Goal: Navigation & Orientation: Find specific page/section

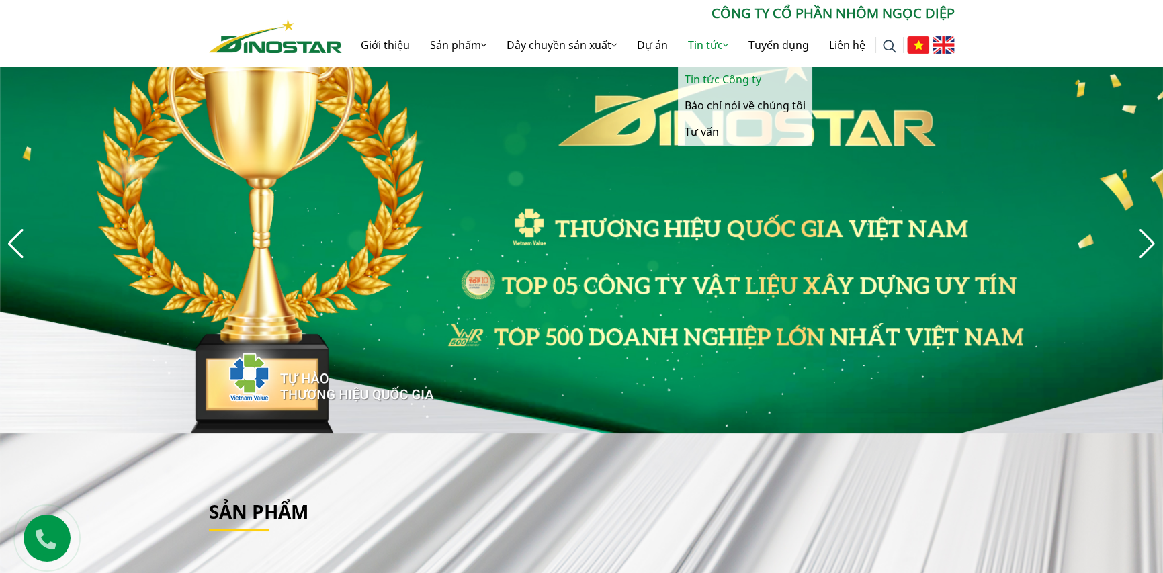
click at [705, 77] on link "Tin tức Công ty" at bounding box center [745, 80] width 134 height 26
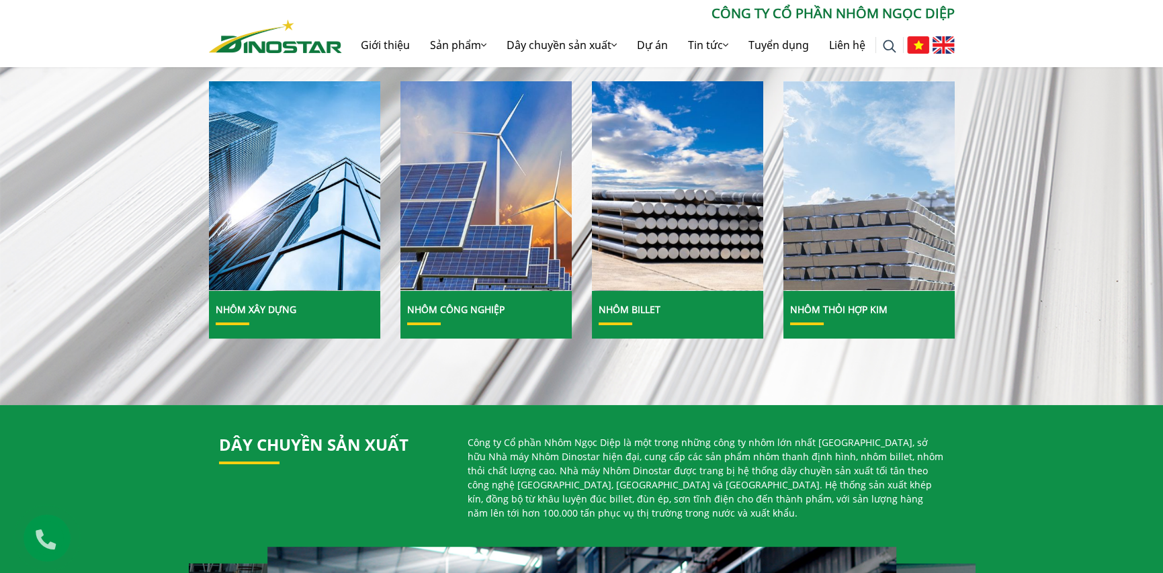
scroll to position [202, 0]
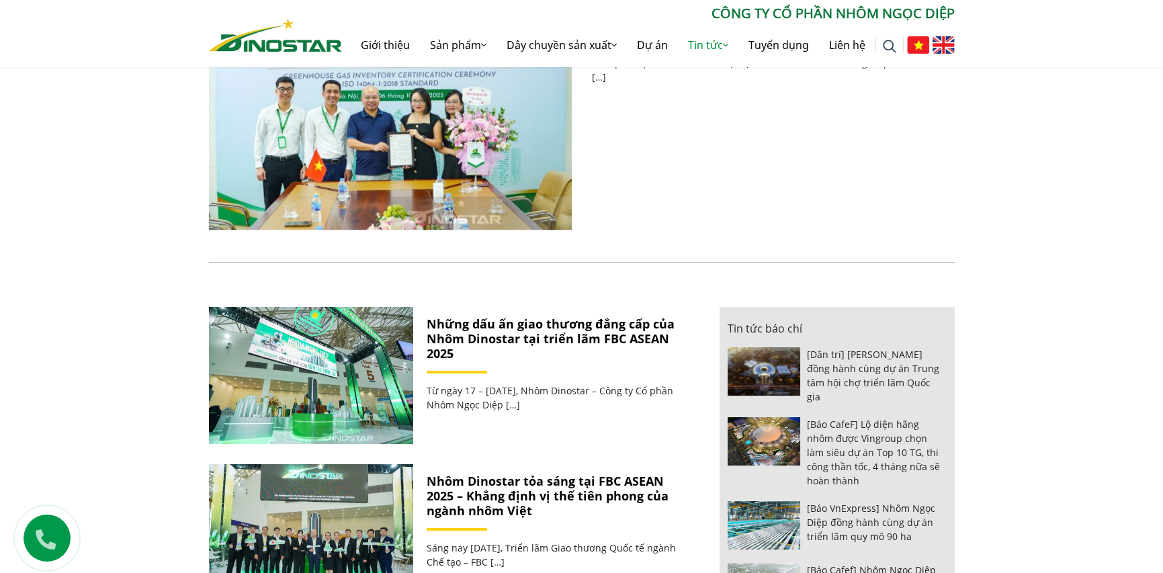
scroll to position [202, 0]
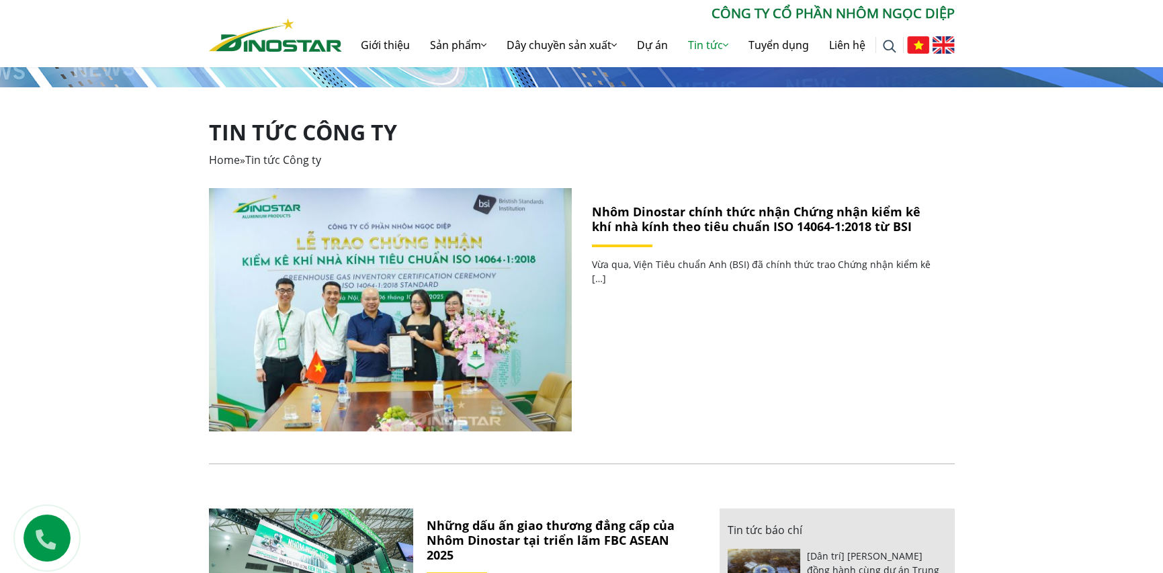
click at [284, 34] on img at bounding box center [275, 35] width 133 height 34
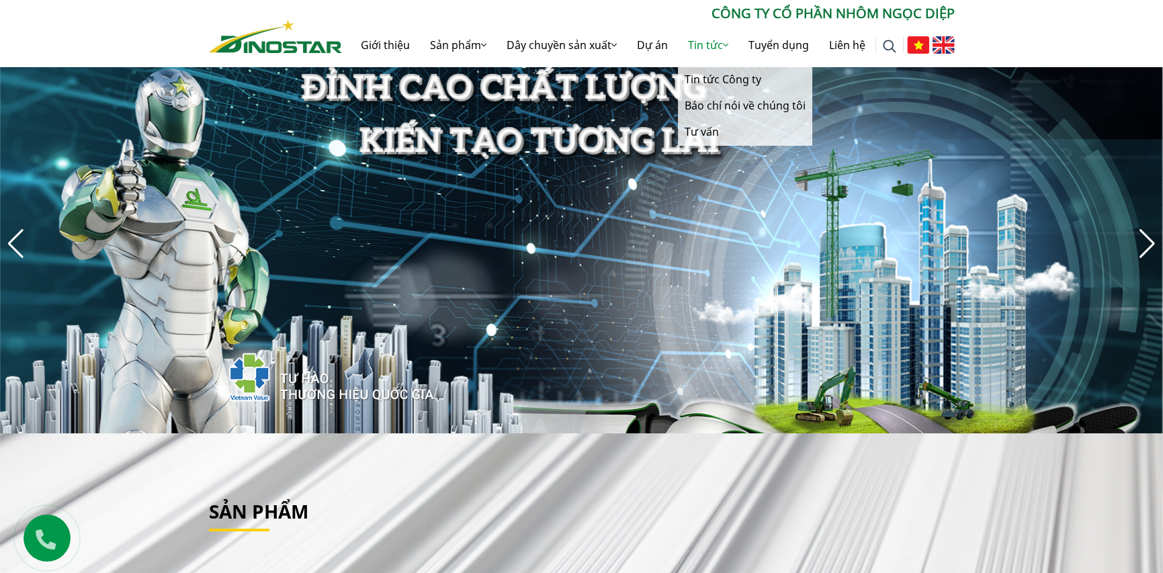
click at [693, 44] on link "Tin tức" at bounding box center [708, 45] width 60 height 43
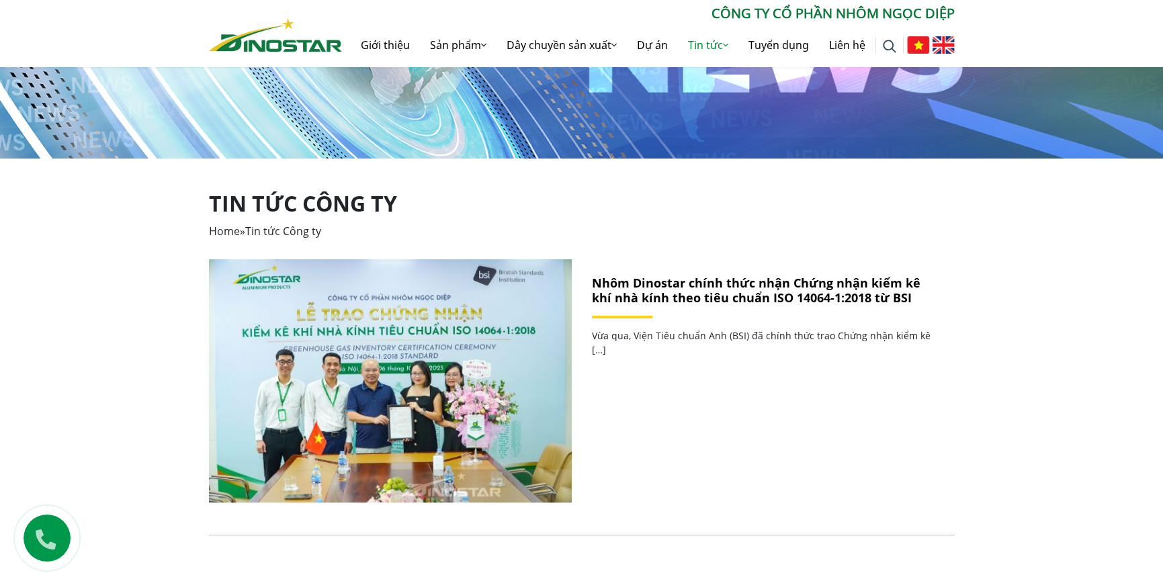
scroll to position [269, 0]
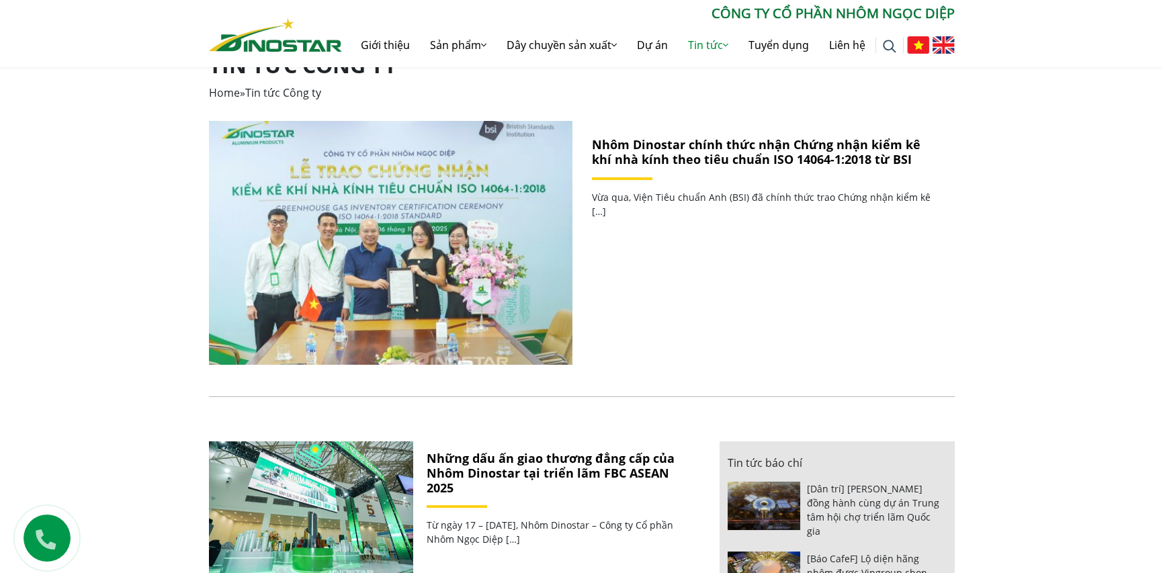
click at [454, 267] on img at bounding box center [390, 243] width 388 height 260
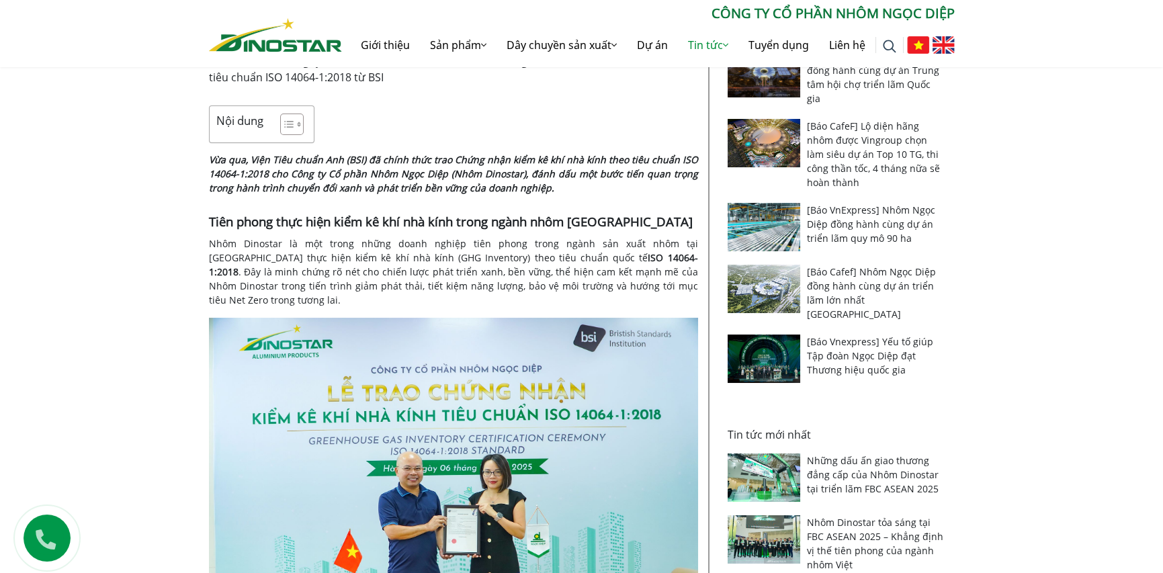
scroll to position [269, 0]
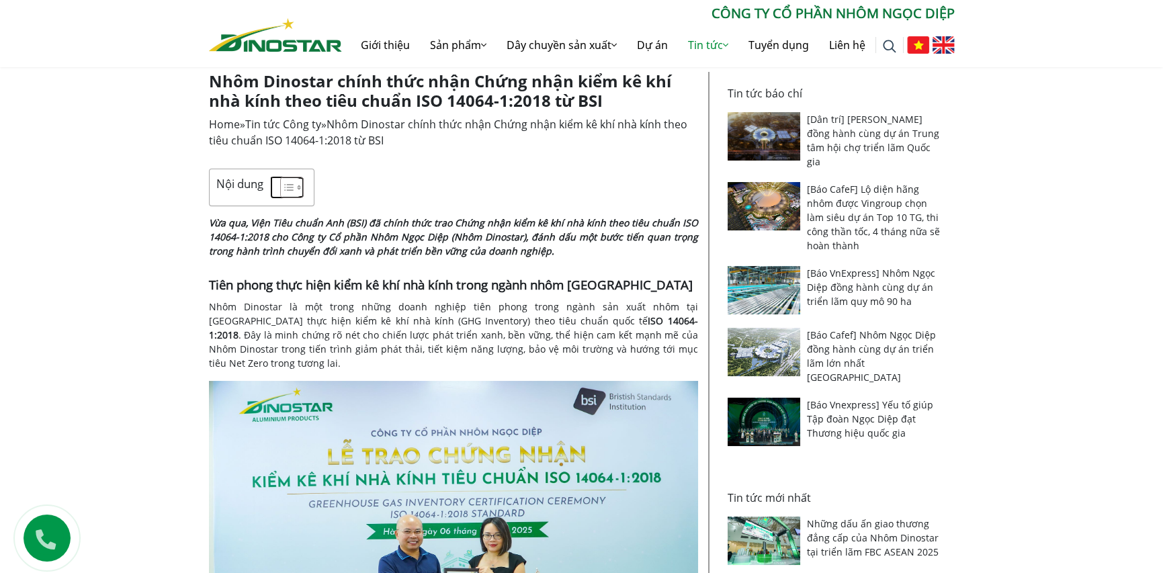
click at [286, 188] on icon "Toggle Table of Content" at bounding box center [288, 187] width 13 height 13
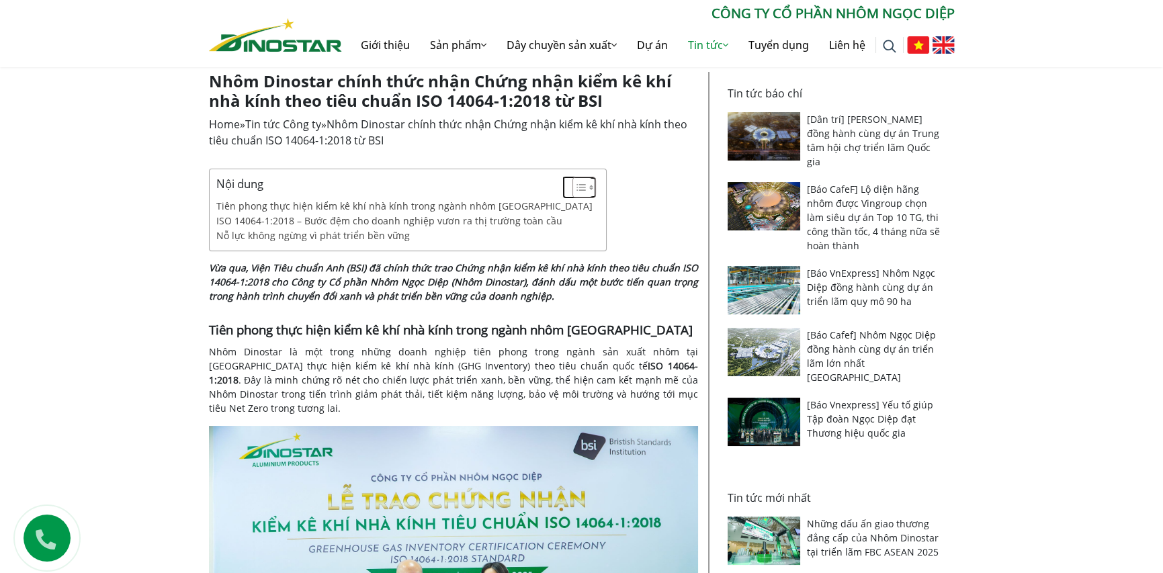
click at [577, 190] on icon "Toggle Table of Content" at bounding box center [581, 187] width 9 height 7
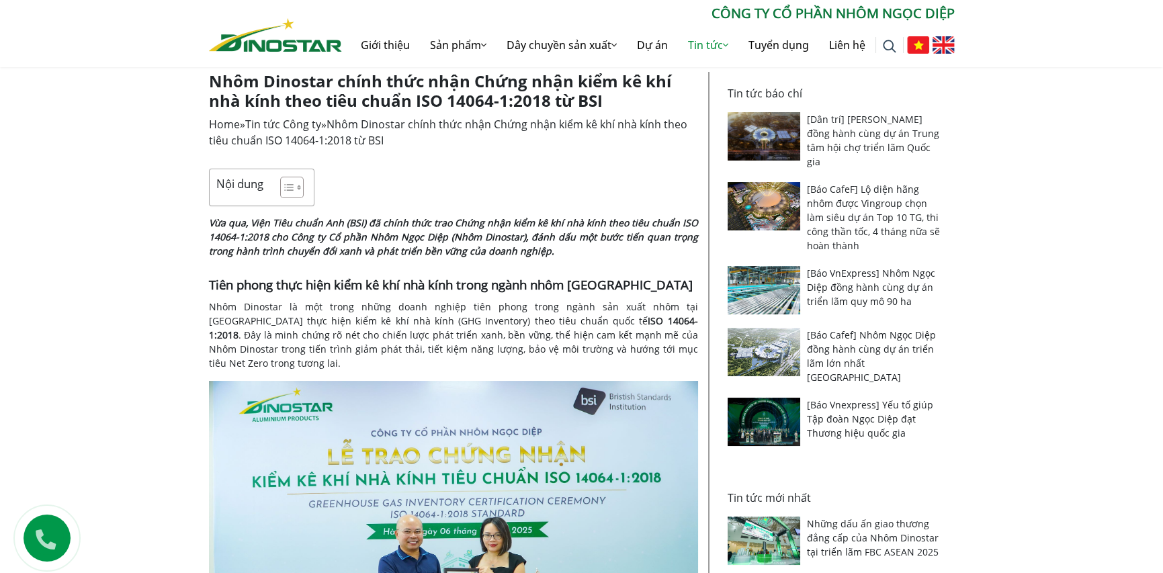
click at [272, 45] on img at bounding box center [275, 35] width 133 height 34
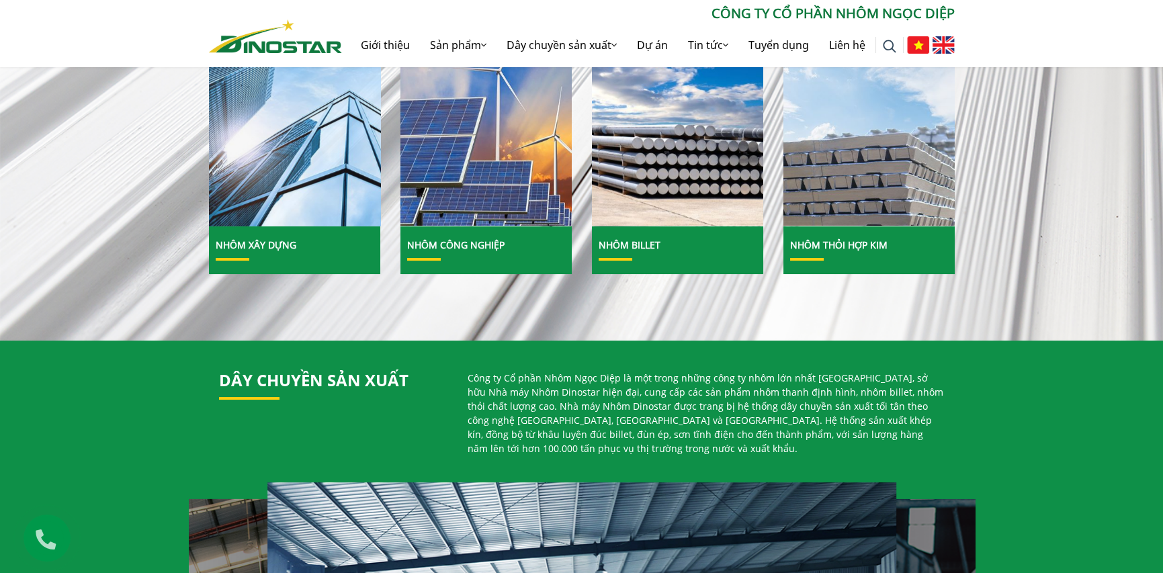
scroll to position [538, 0]
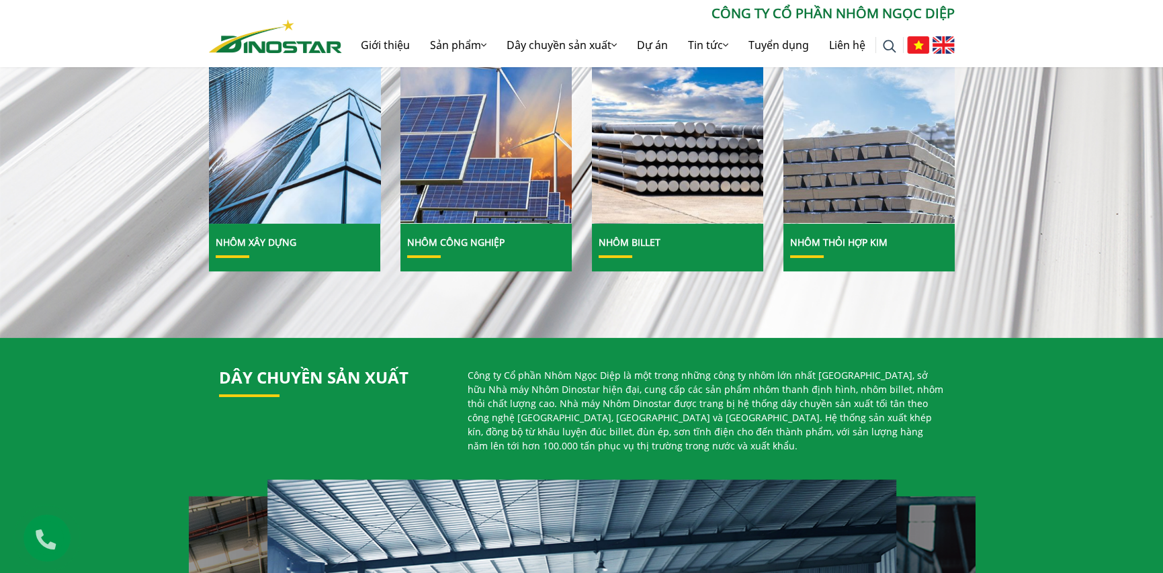
click at [346, 193] on img at bounding box center [294, 119] width 183 height 224
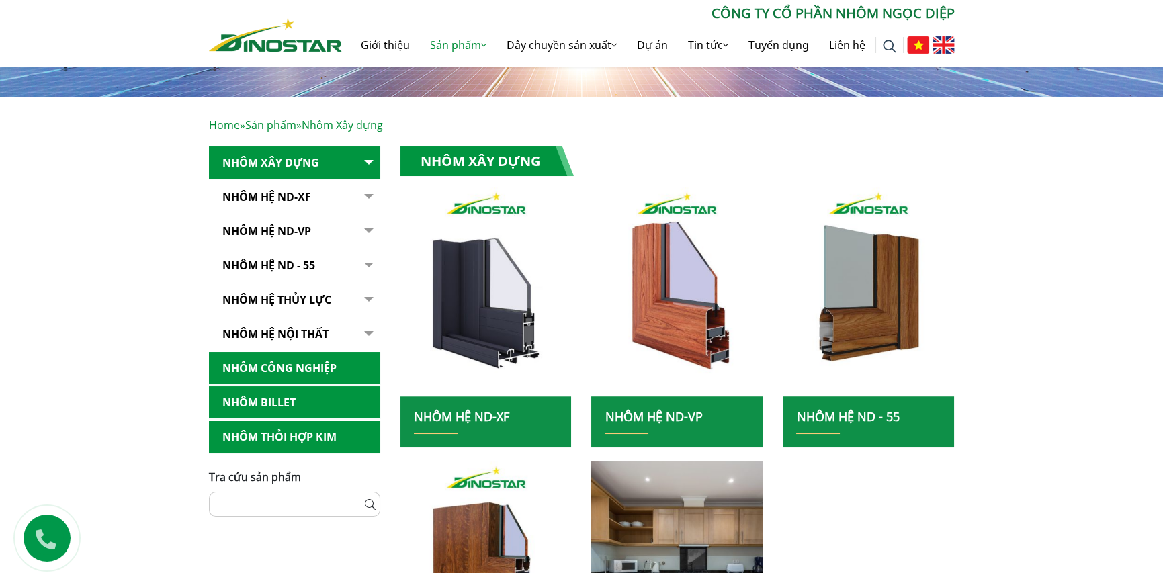
scroll to position [269, 0]
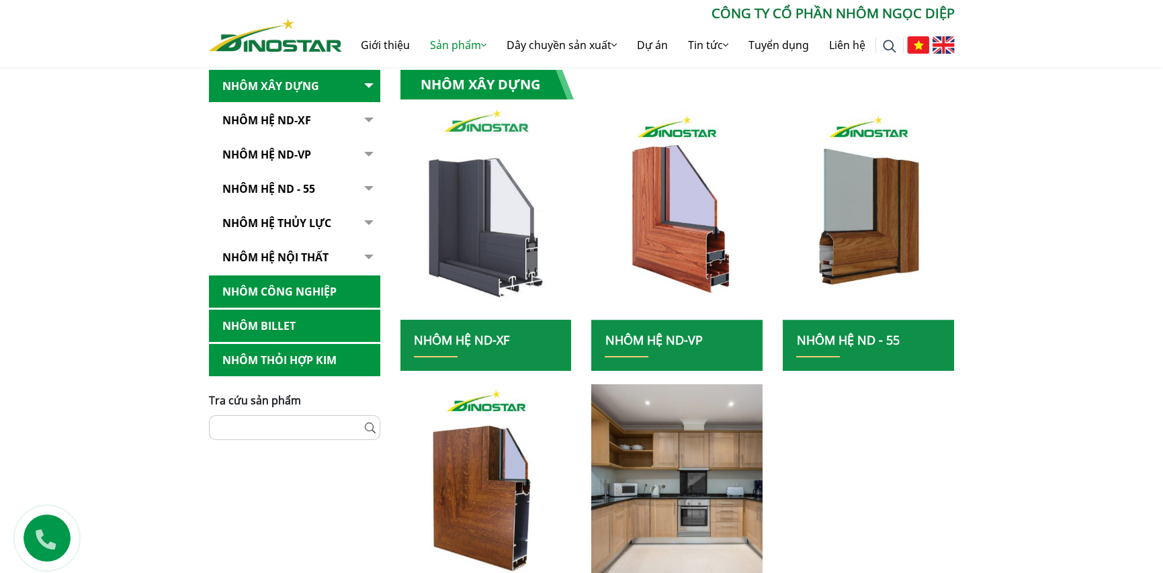
click at [460, 220] on img at bounding box center [486, 215] width 183 height 224
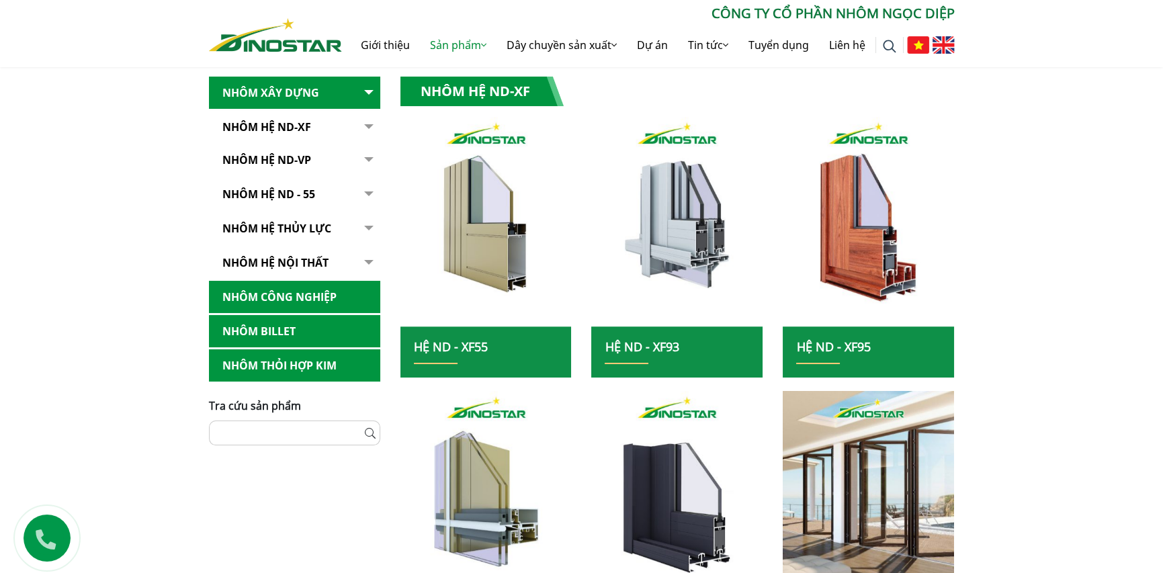
scroll to position [269, 0]
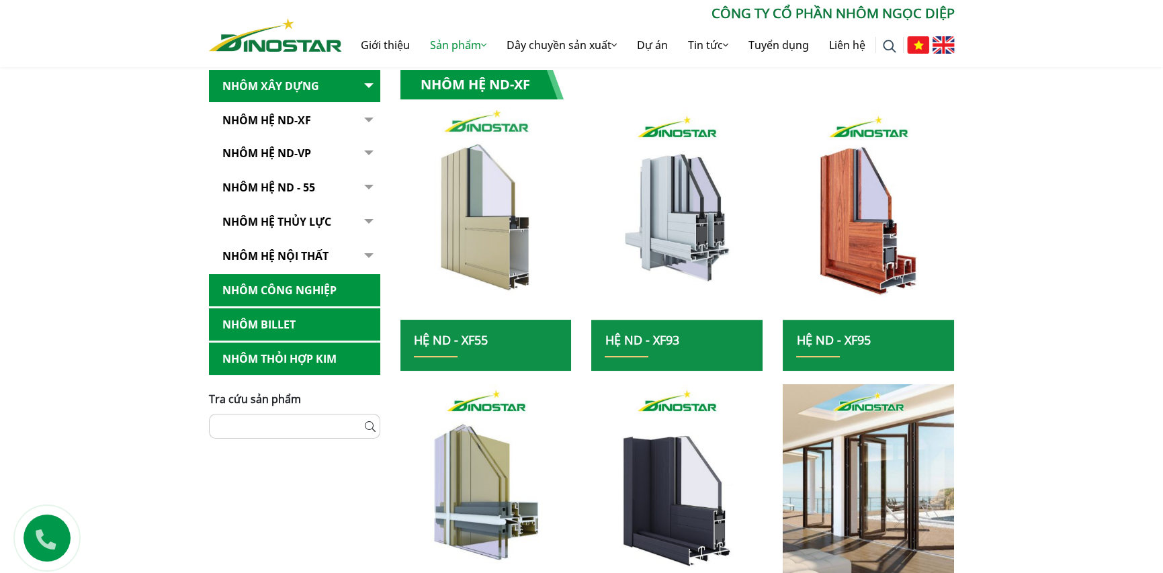
click at [536, 212] on img at bounding box center [486, 215] width 183 height 224
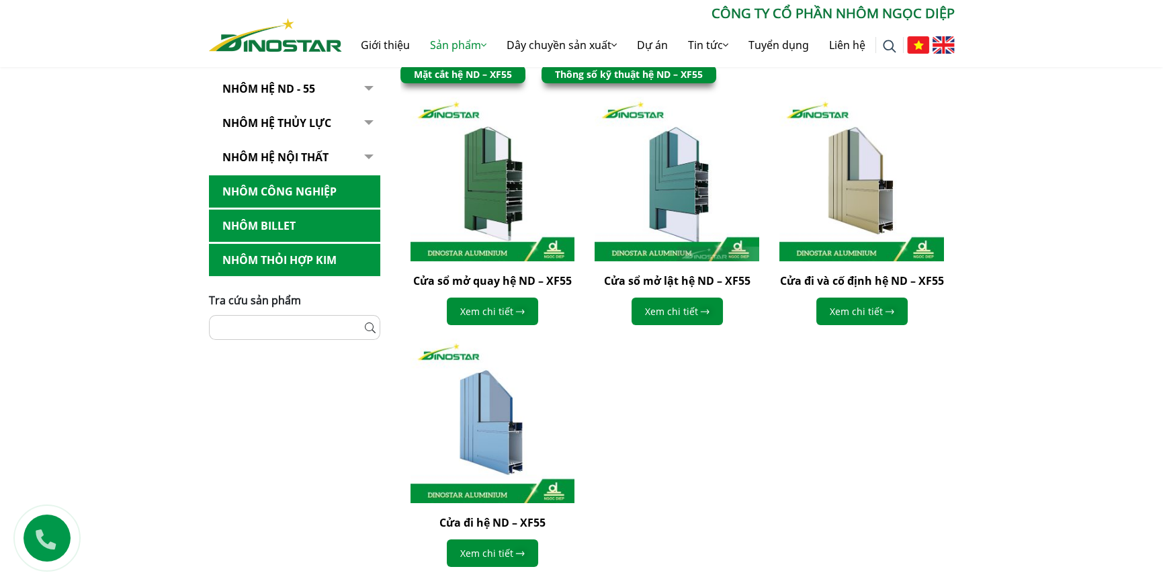
scroll to position [202, 0]
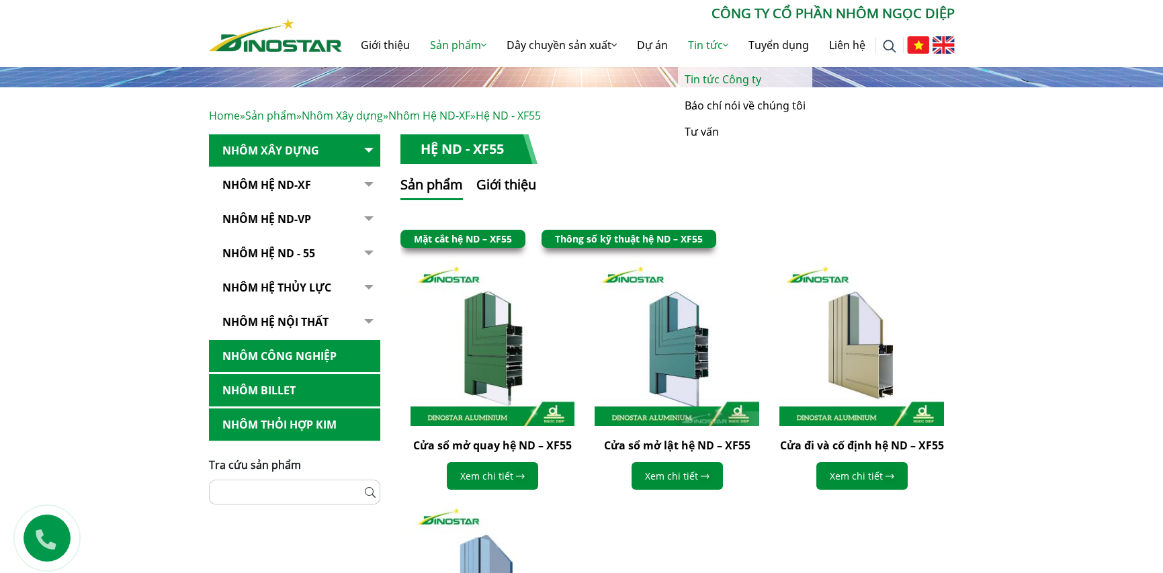
click at [729, 81] on link "Tin tức Công ty" at bounding box center [745, 80] width 134 height 26
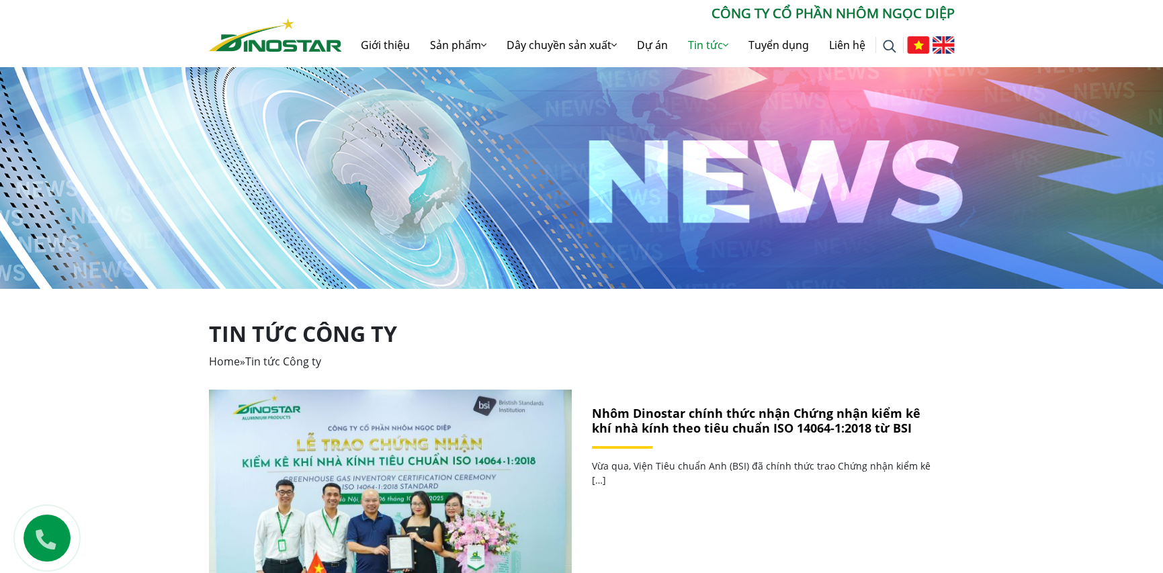
click at [265, 26] on img at bounding box center [275, 35] width 133 height 34
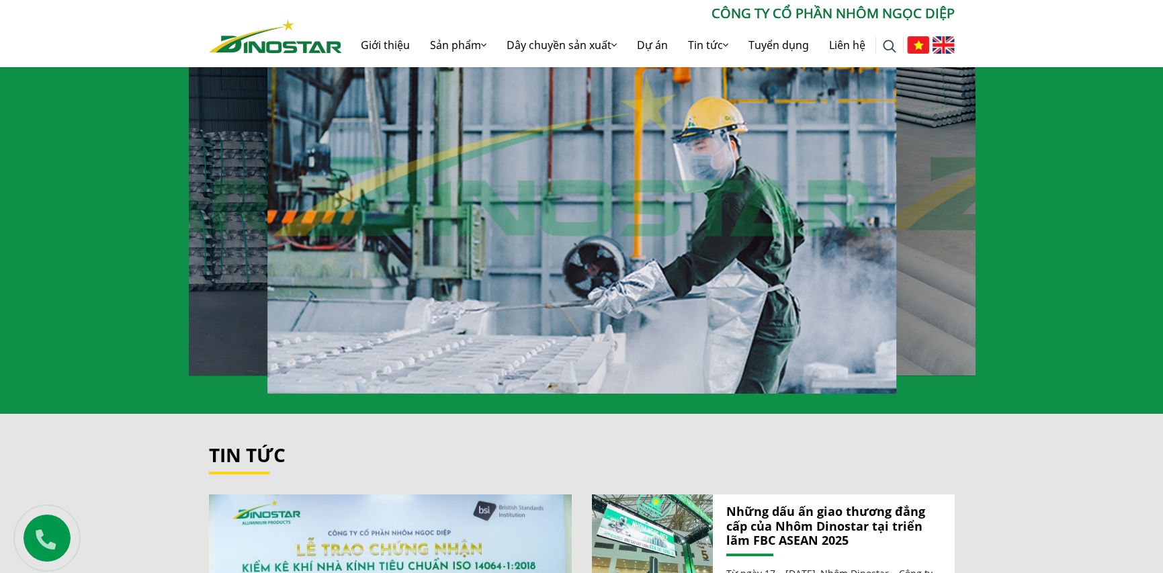
scroll to position [1075, 0]
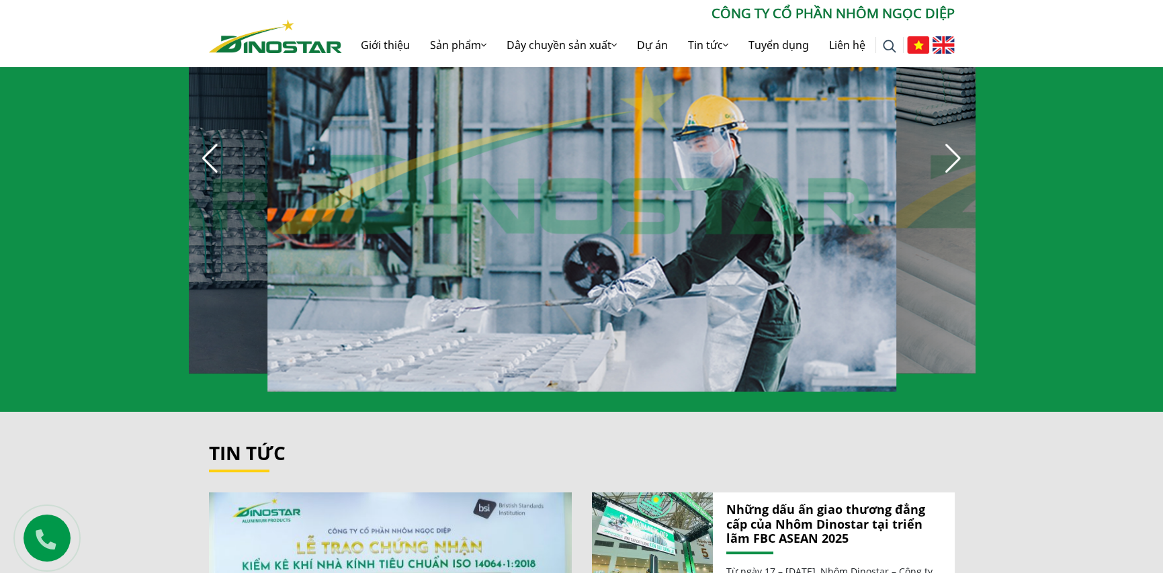
click at [589, 179] on div "12 / 30" at bounding box center [581, 167] width 629 height 450
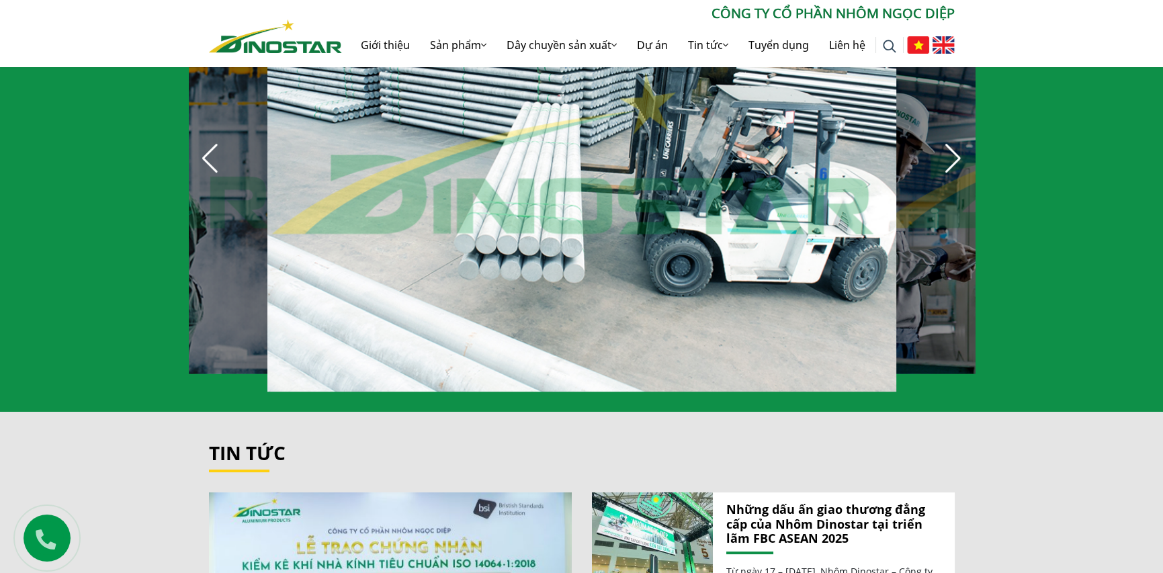
click at [513, 187] on div "13 / 30" at bounding box center [581, 167] width 629 height 450
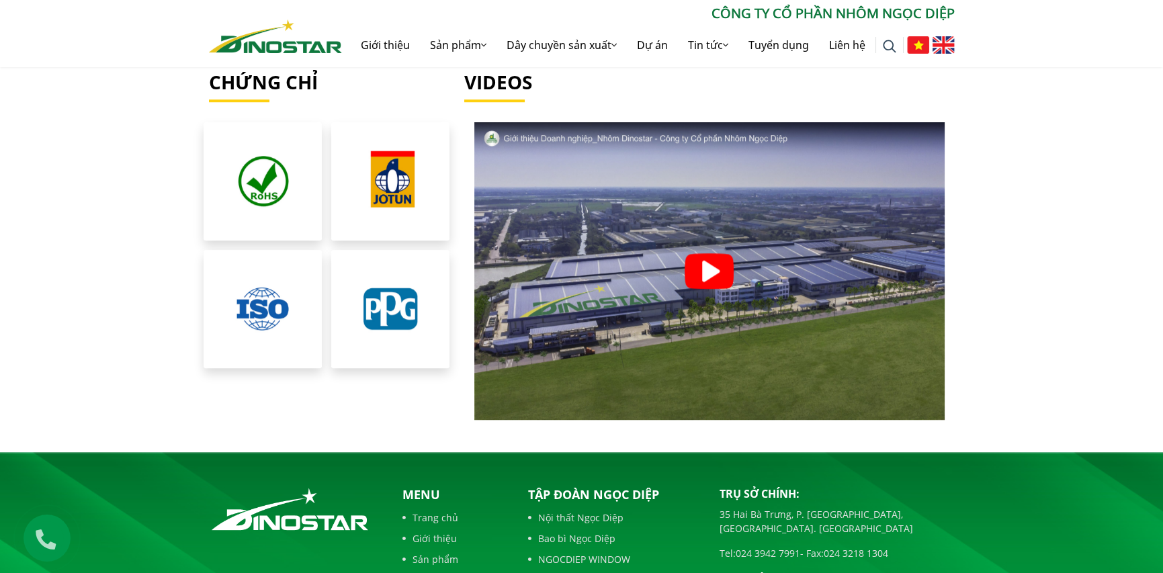
scroll to position [3024, 0]
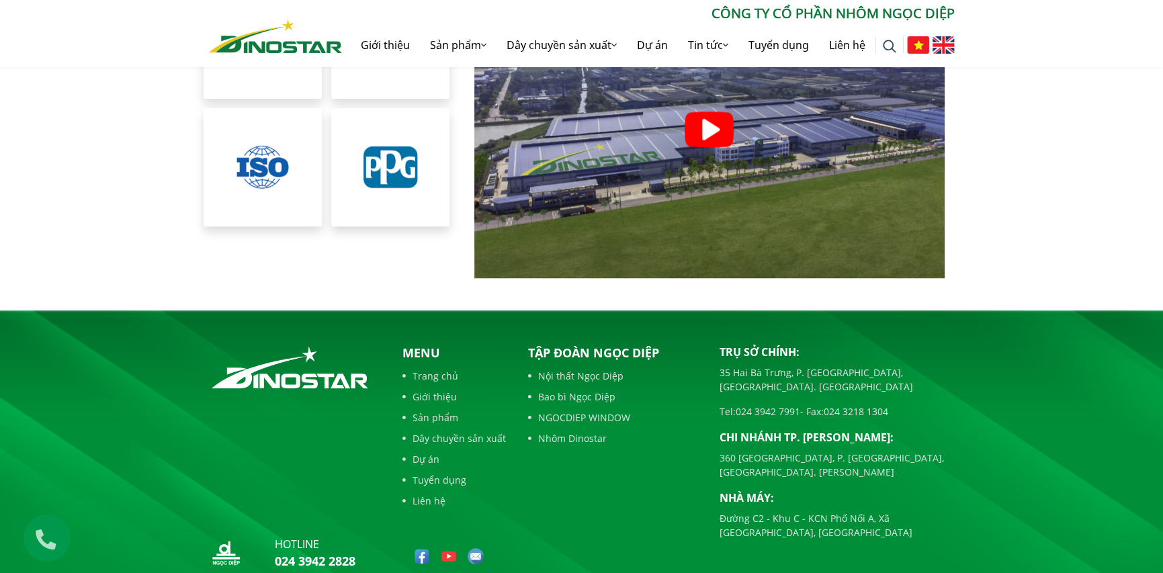
click at [219, 34] on img at bounding box center [275, 36] width 133 height 34
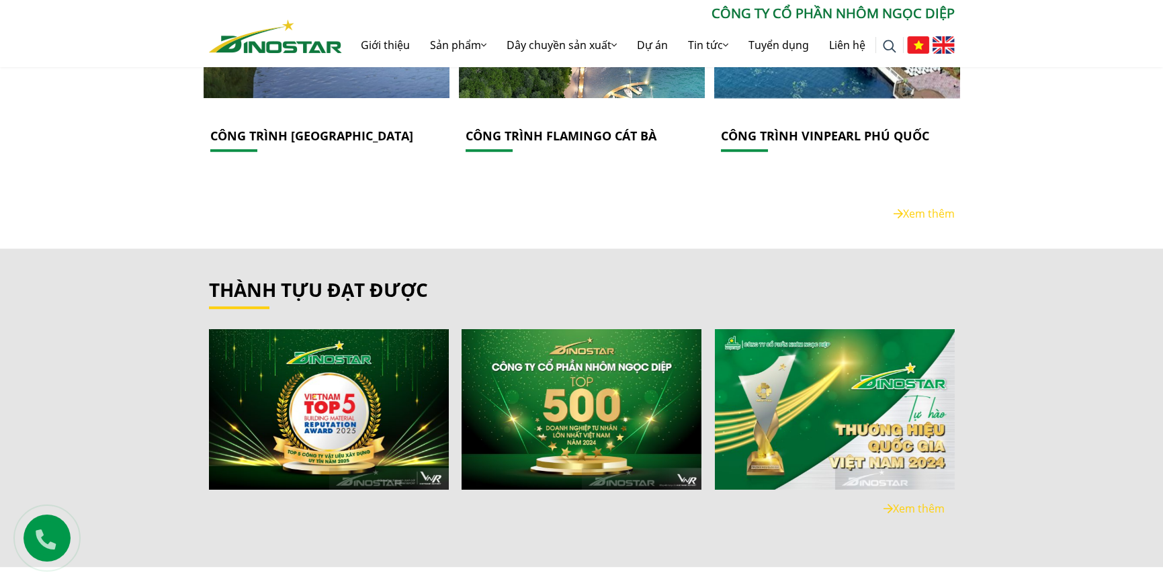
scroll to position [2352, 0]
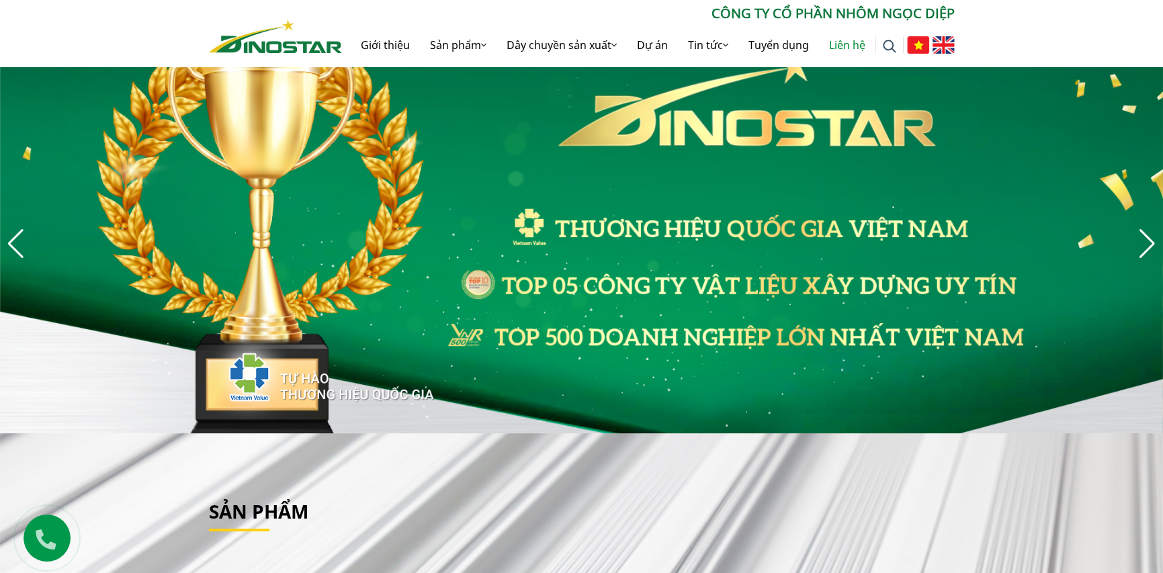
click at [849, 49] on link "Liên hệ" at bounding box center [847, 45] width 56 height 43
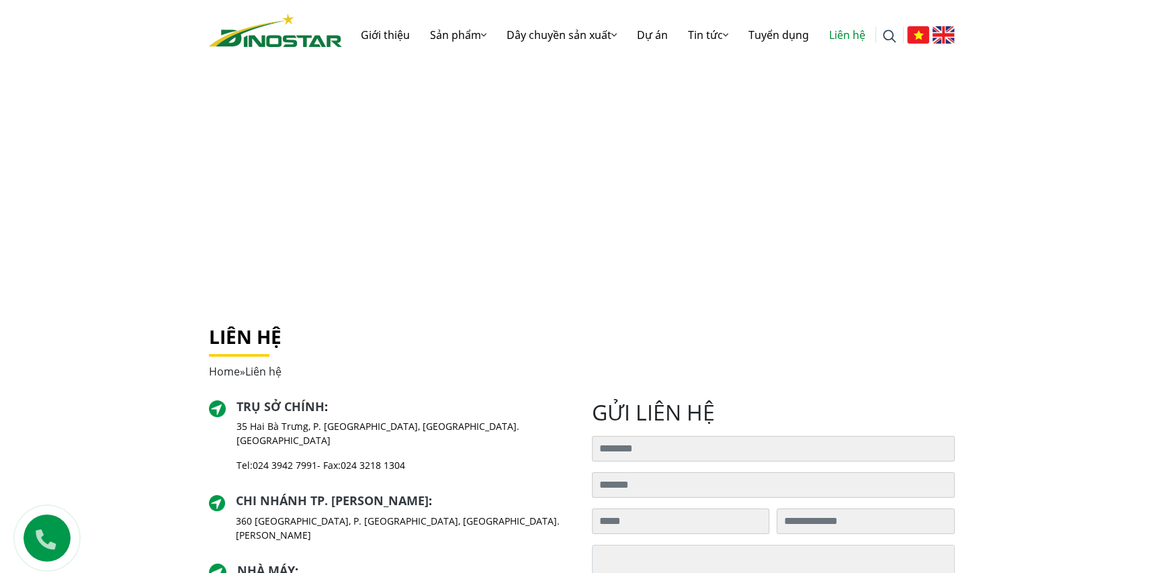
click at [584, 395] on div "Liên hệ Home » Liên hệ" at bounding box center [582, 363] width 766 height 74
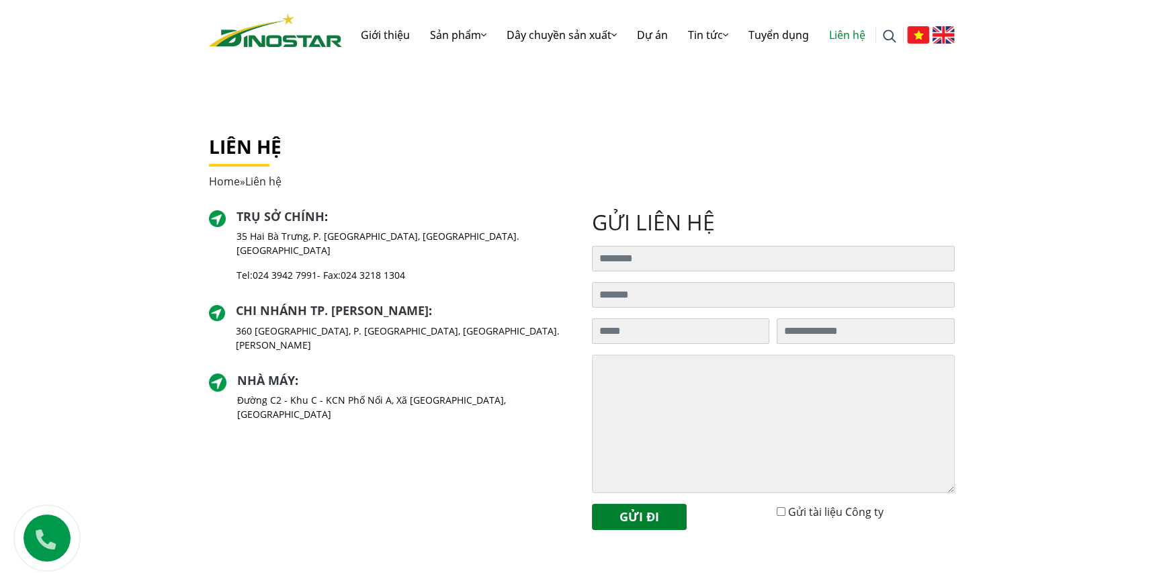
scroll to position [336, 0]
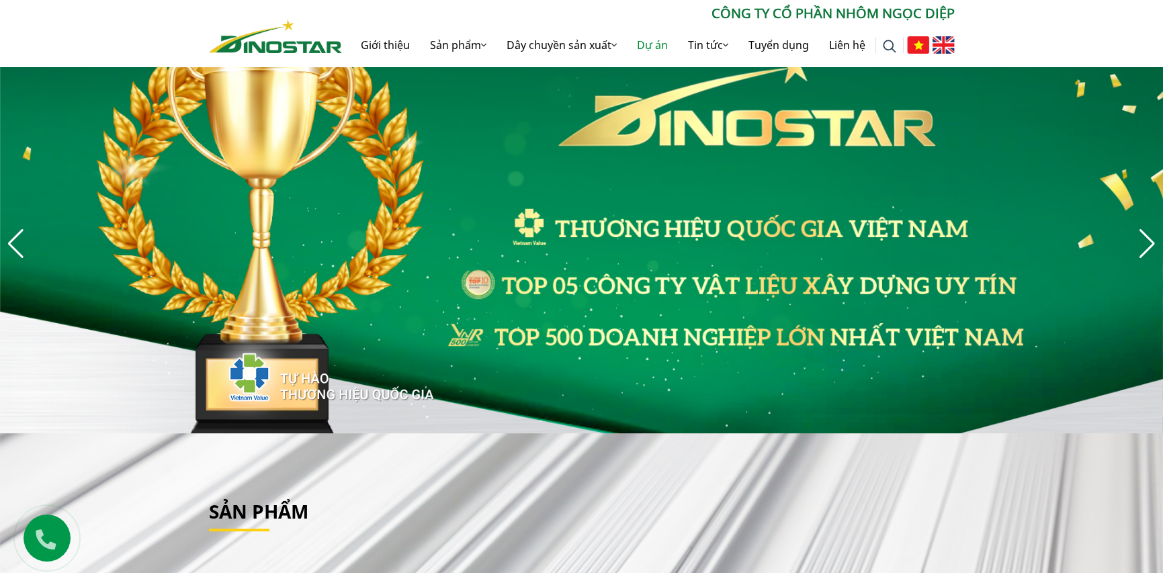
click at [657, 42] on link "Dự án" at bounding box center [652, 45] width 51 height 43
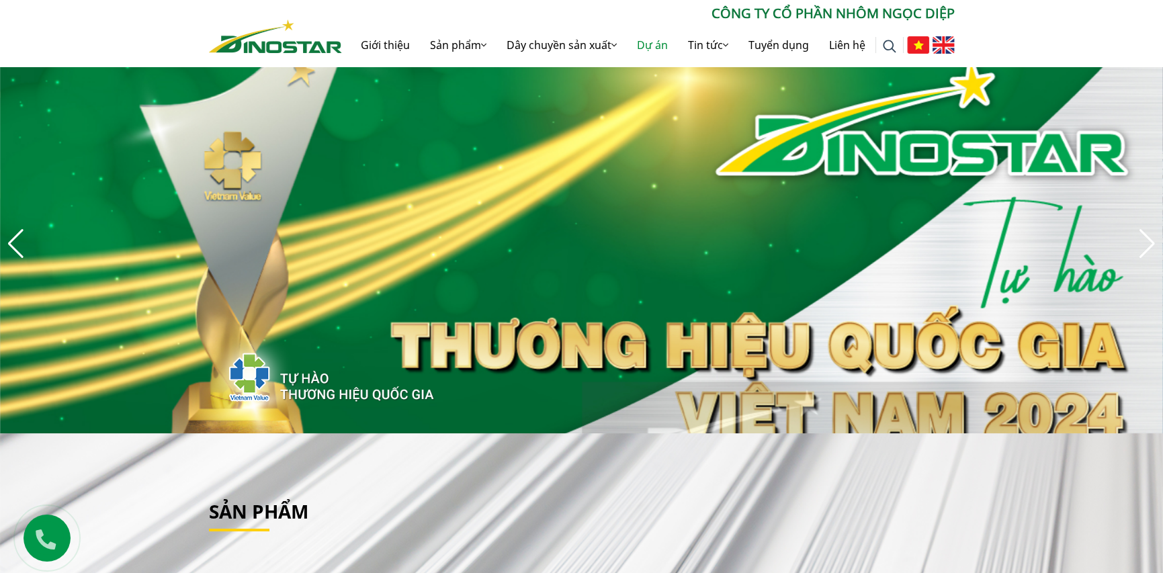
click at [647, 49] on link "Dự án" at bounding box center [652, 45] width 51 height 43
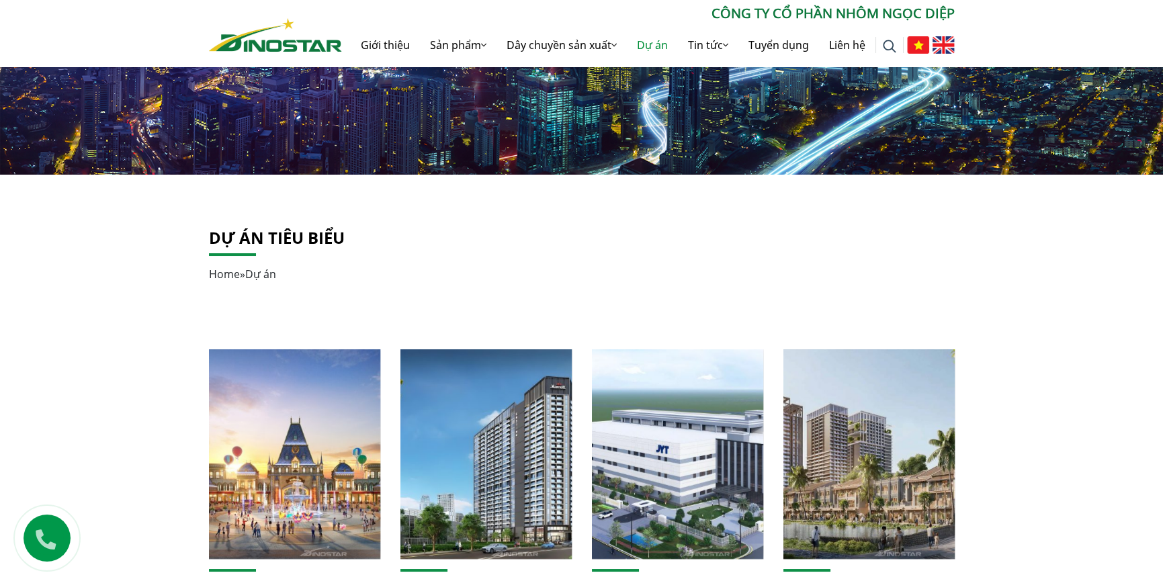
scroll to position [202, 0]
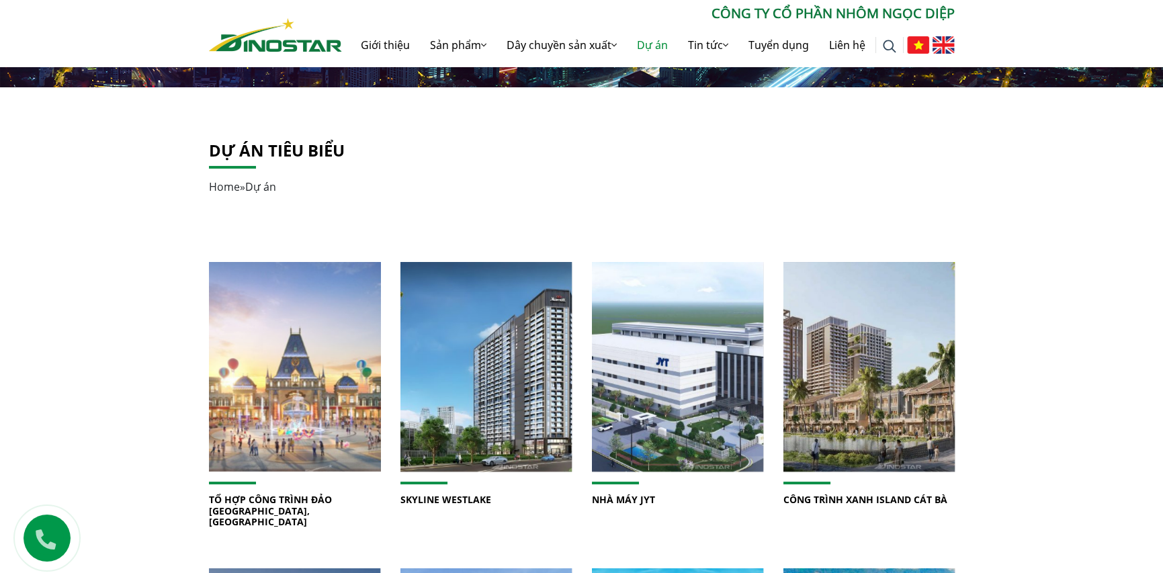
click at [333, 345] on img at bounding box center [294, 367] width 183 height 224
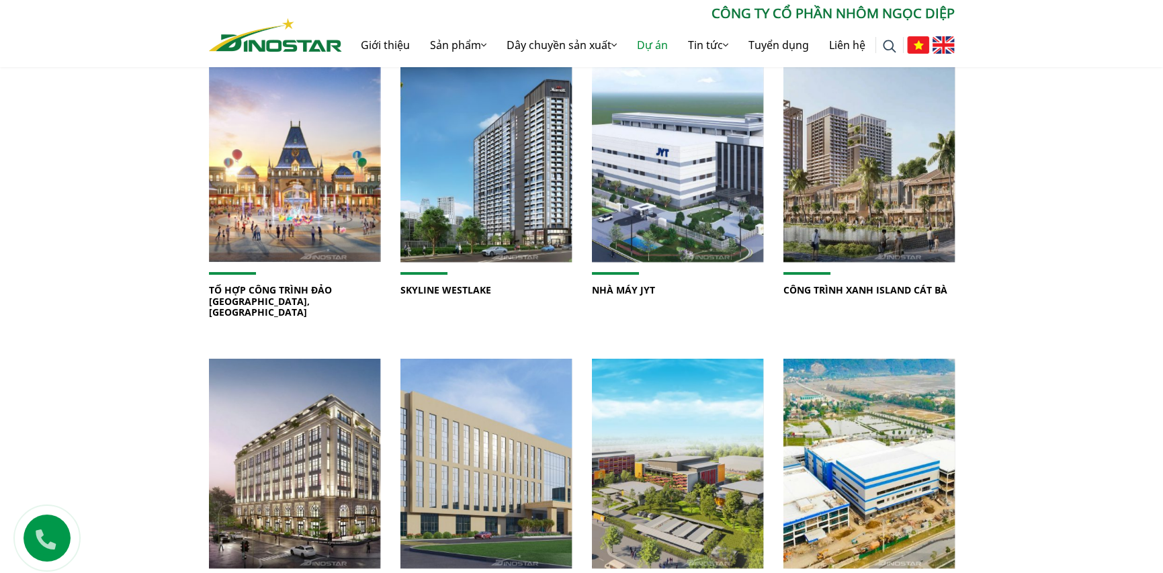
scroll to position [336, 0]
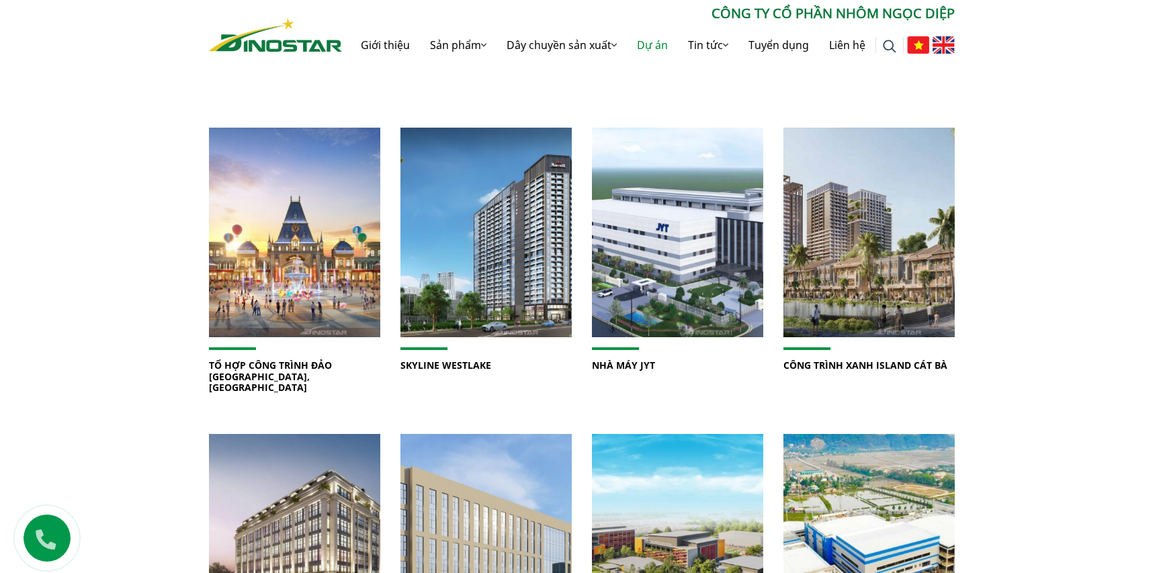
scroll to position [336, 0]
click at [770, 58] on link "Tuyển dụng" at bounding box center [779, 45] width 81 height 43
click at [233, 43] on img at bounding box center [275, 35] width 133 height 34
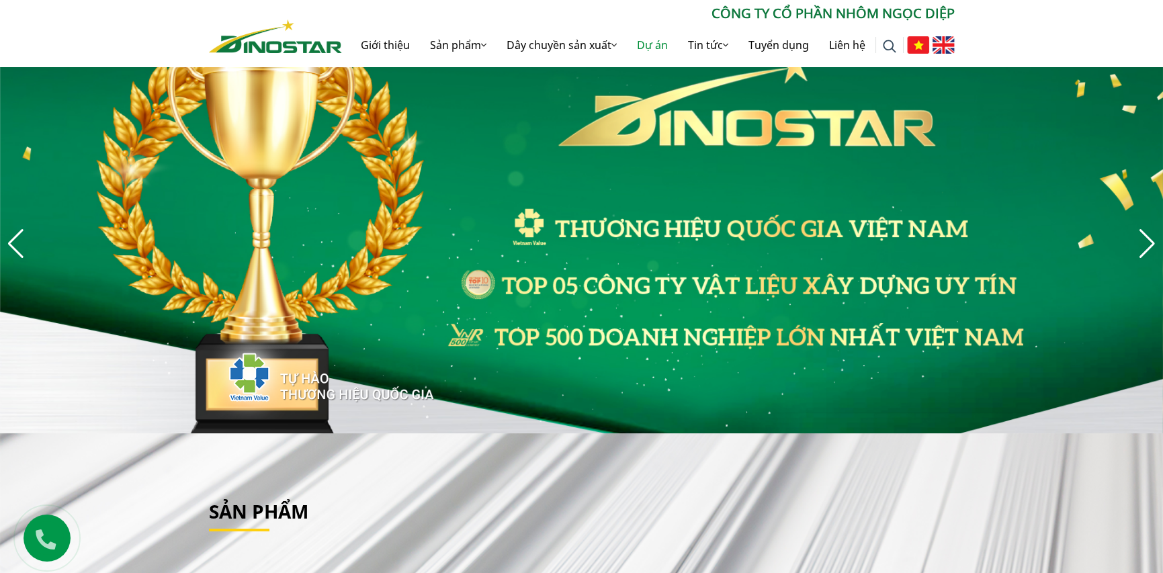
click at [657, 44] on link "Dự án" at bounding box center [652, 45] width 51 height 43
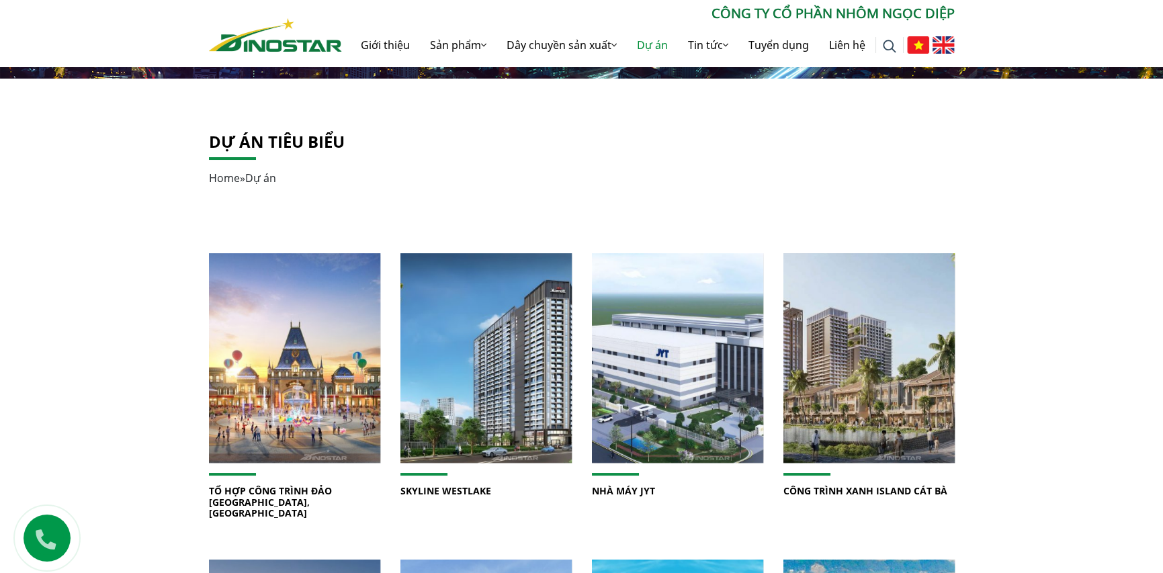
scroll to position [202, 0]
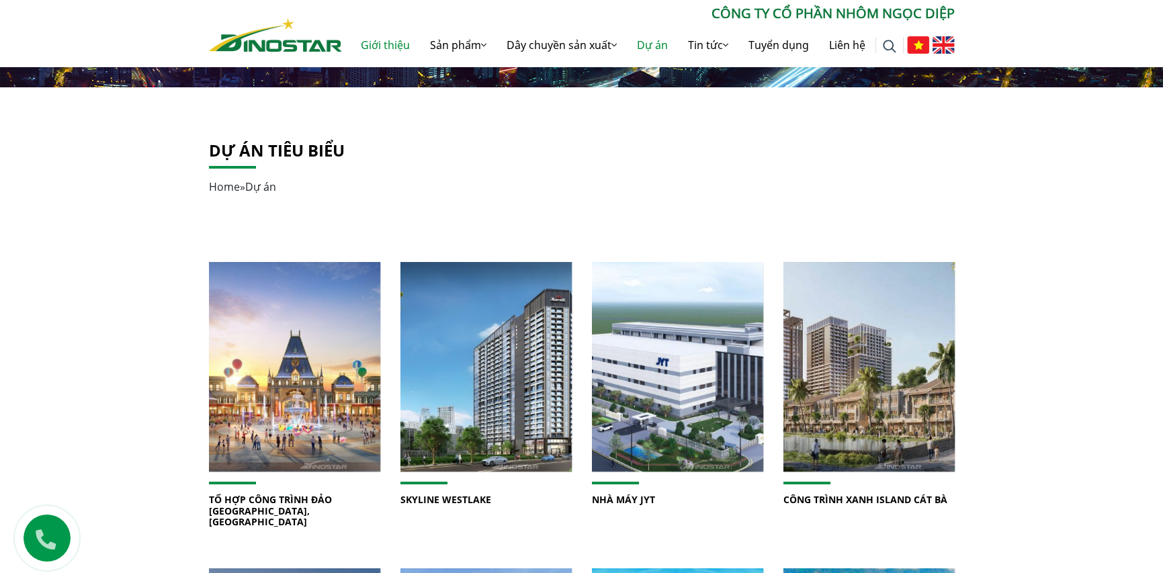
click at [356, 53] on link "Giới thiệu" at bounding box center [385, 45] width 69 height 43
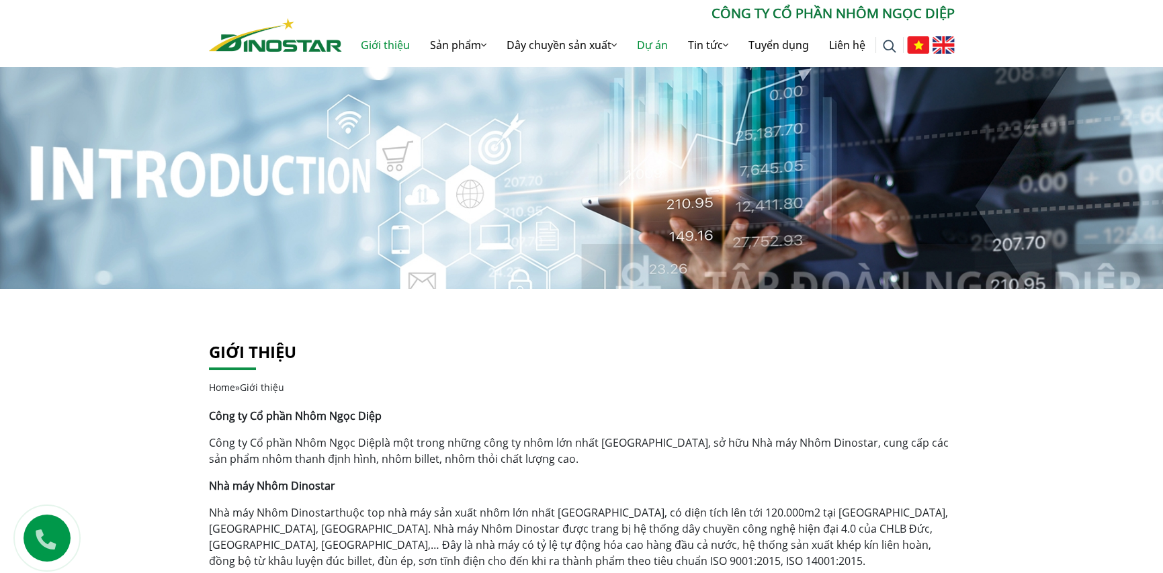
click at [649, 48] on link "Dự án" at bounding box center [652, 45] width 51 height 43
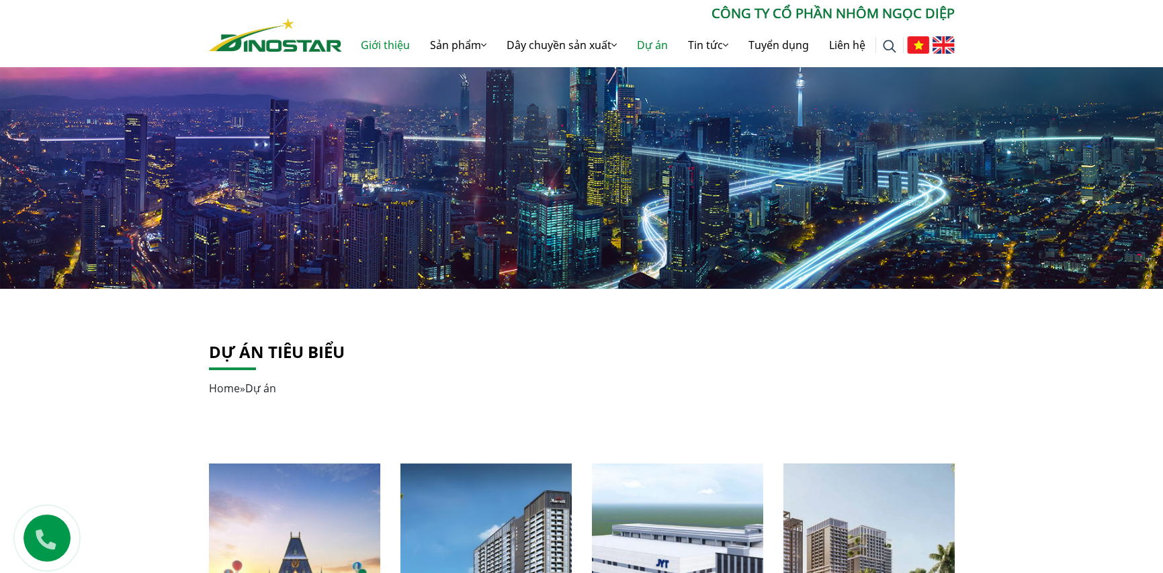
click at [373, 46] on link "Giới thiệu" at bounding box center [385, 45] width 69 height 43
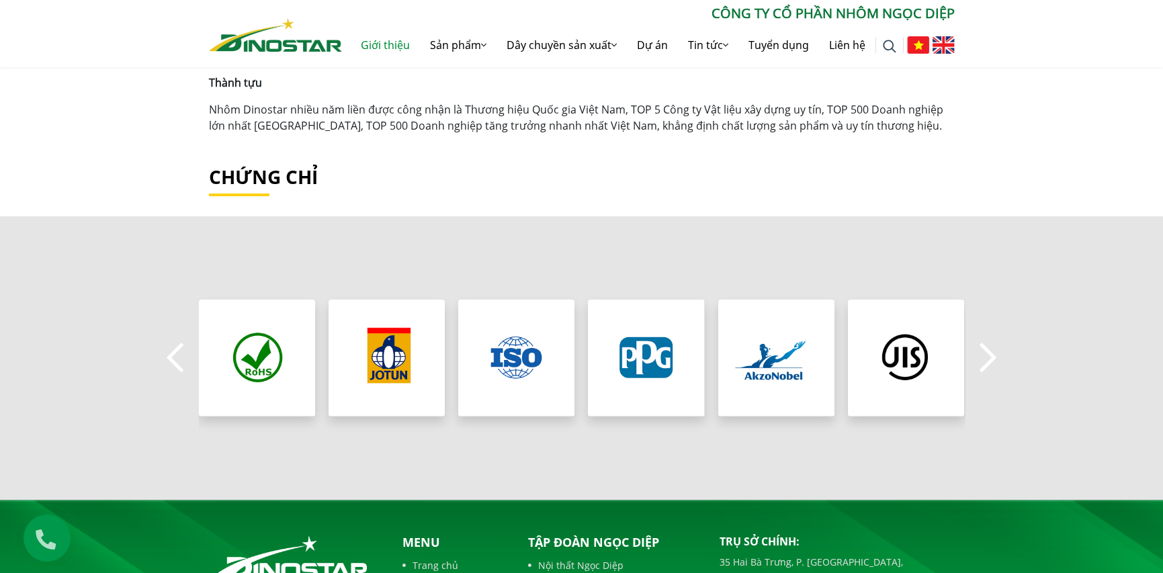
scroll to position [1315, 0]
